Goal: Task Accomplishment & Management: Use online tool/utility

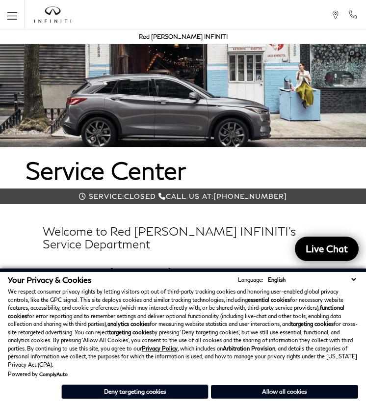
click at [278, 391] on button "Allow all cookies" at bounding box center [284, 392] width 147 height 14
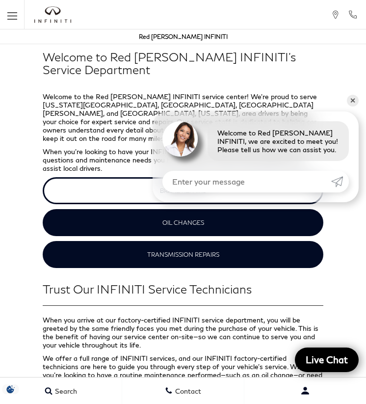
scroll to position [187, 0]
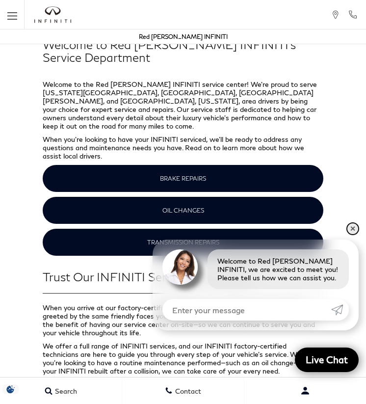
click at [352, 227] on link "✕" at bounding box center [353, 229] width 12 height 12
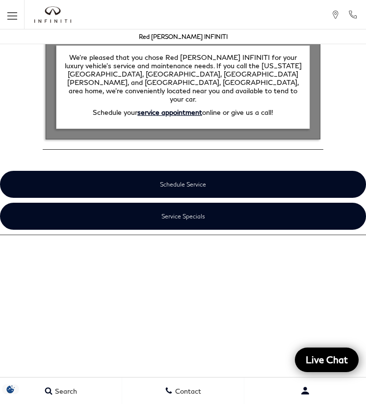
scroll to position [1664, 0]
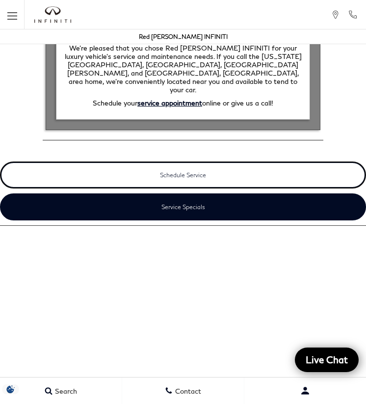
click at [230, 162] on link "Schedule Service" at bounding box center [183, 175] width 366 height 27
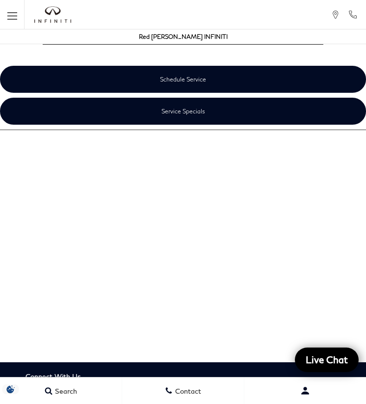
scroll to position [1735, 0]
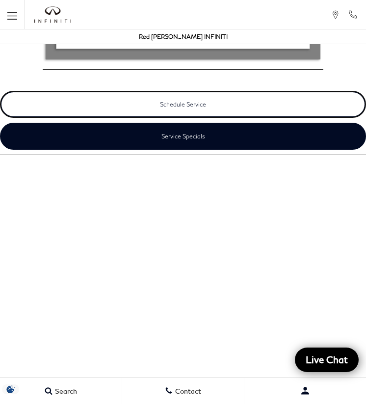
click at [193, 91] on link "Schedule Service" at bounding box center [183, 104] width 366 height 27
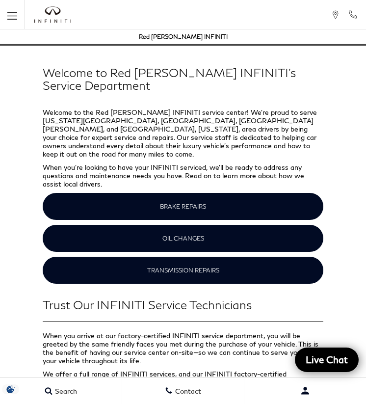
scroll to position [231, 0]
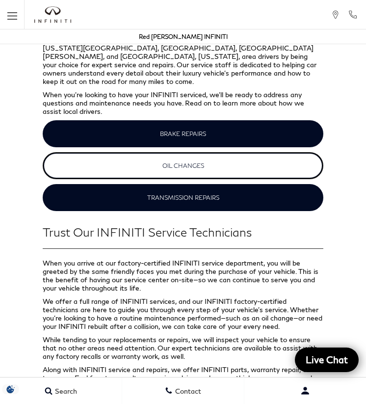
click at [172, 153] on link "OIL CHANGES" at bounding box center [183, 165] width 280 height 27
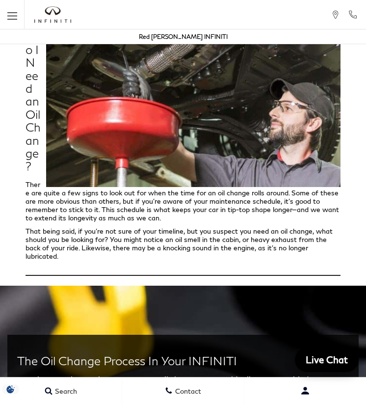
scroll to position [360, 0]
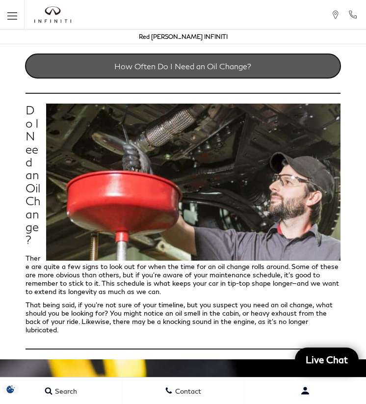
click at [214, 68] on link "How Often Do I Need an Oil Change?" at bounding box center [183, 66] width 315 height 24
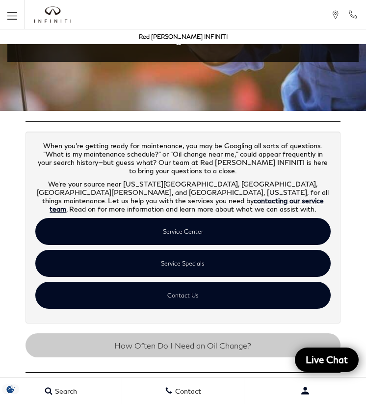
scroll to position [82, 0]
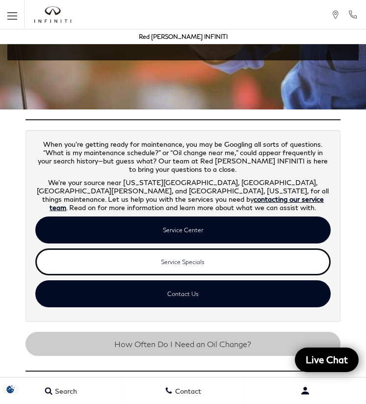
click at [171, 263] on link "Service Specials" at bounding box center [182, 261] width 295 height 27
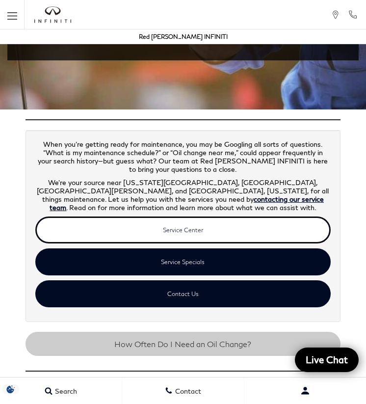
click at [209, 225] on link "Service Center" at bounding box center [182, 230] width 295 height 27
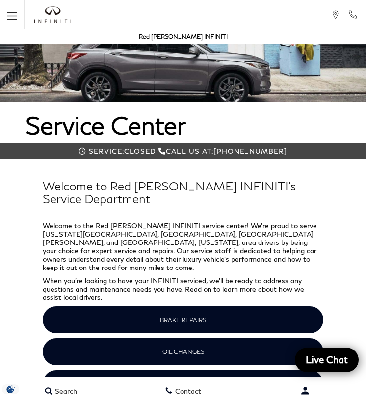
scroll to position [46, 0]
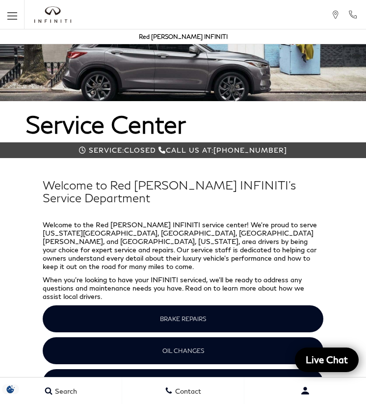
click at [12, 18] on icon "Open the main navigation menu" at bounding box center [12, 16] width 10 height 12
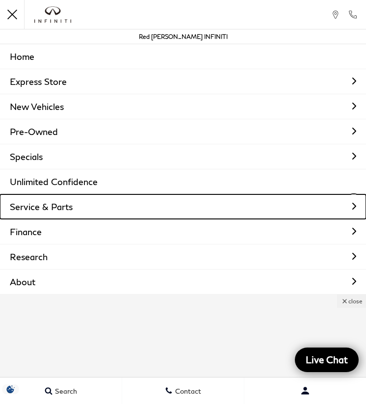
click at [48, 207] on link "Service & Parts" at bounding box center [183, 206] width 366 height 25
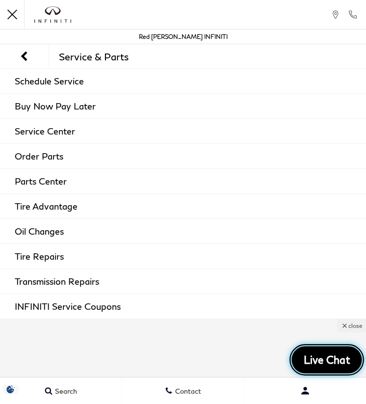
click at [334, 363] on span "Live Chat" at bounding box center [327, 360] width 57 height 14
